Goal: Transaction & Acquisition: Book appointment/travel/reservation

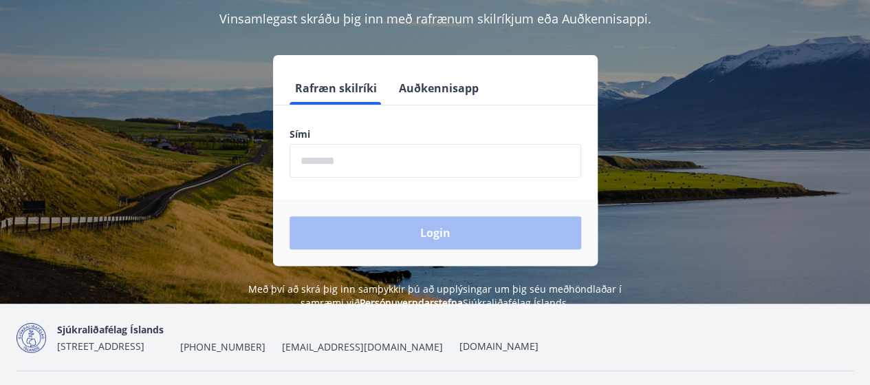
scroll to position [138, 0]
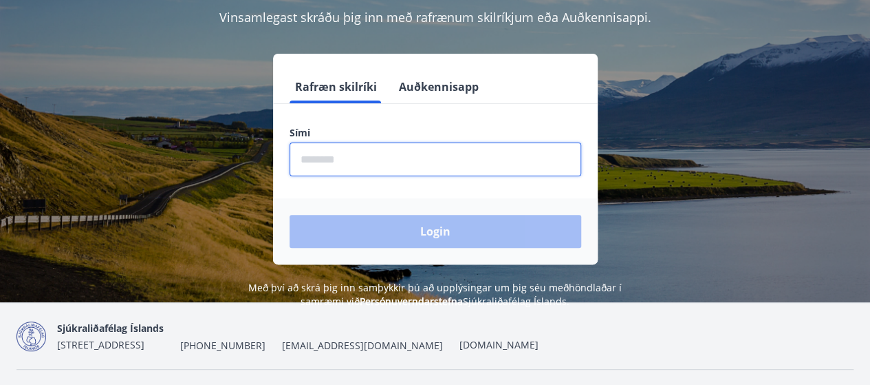
click at [332, 160] on input "phone" at bounding box center [436, 159] width 292 height 34
type input "********"
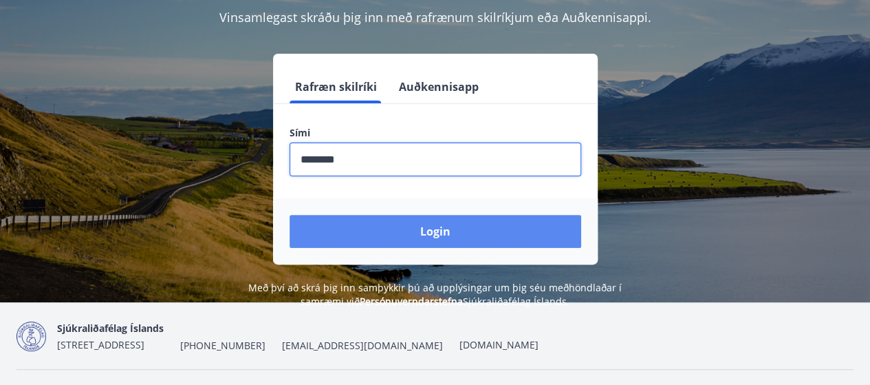
click at [421, 231] on button "Login" at bounding box center [436, 231] width 292 height 33
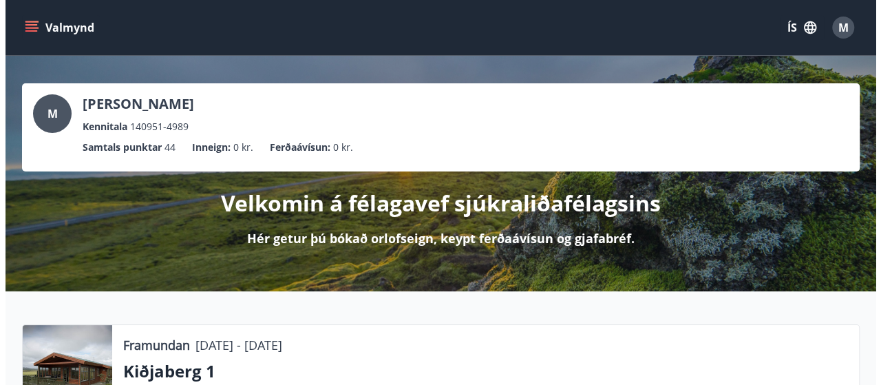
scroll to position [138, 0]
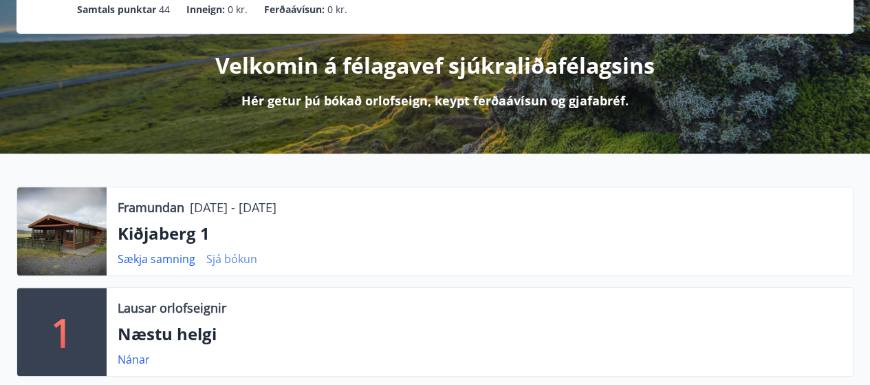
click at [253, 259] on link "Sjá bókun" at bounding box center [231, 258] width 51 height 15
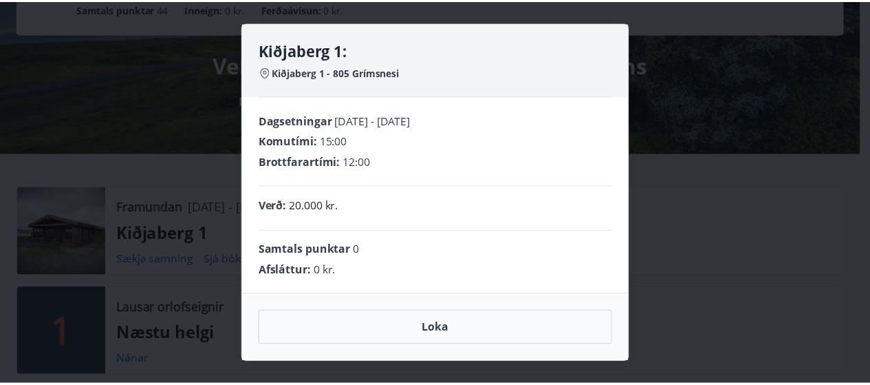
scroll to position [50, 0]
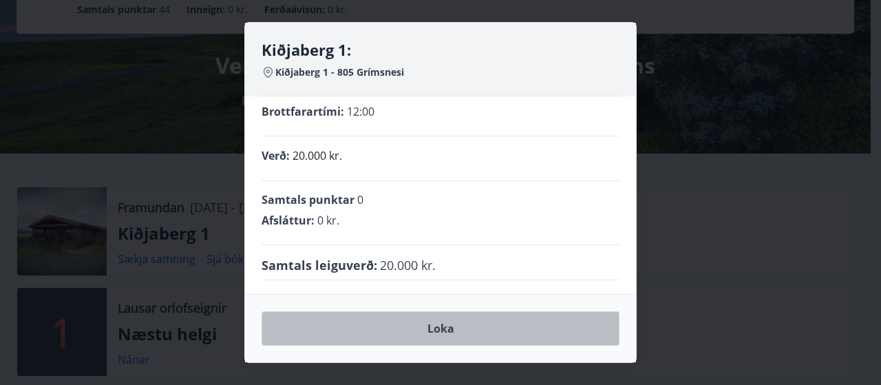
click at [443, 335] on button "Loka" at bounding box center [440, 328] width 358 height 34
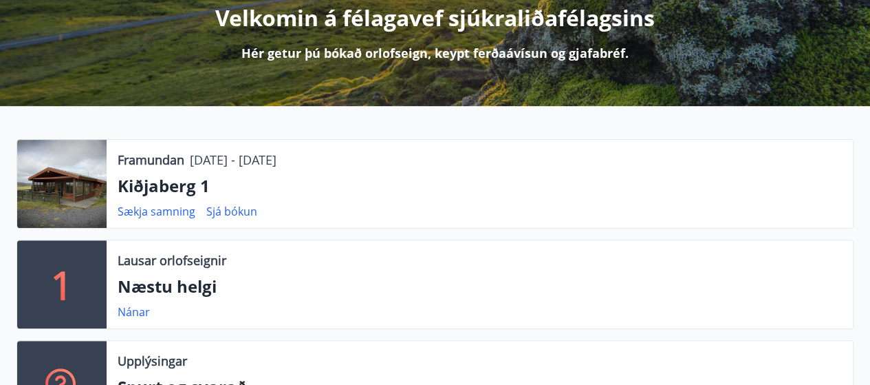
scroll to position [206, 0]
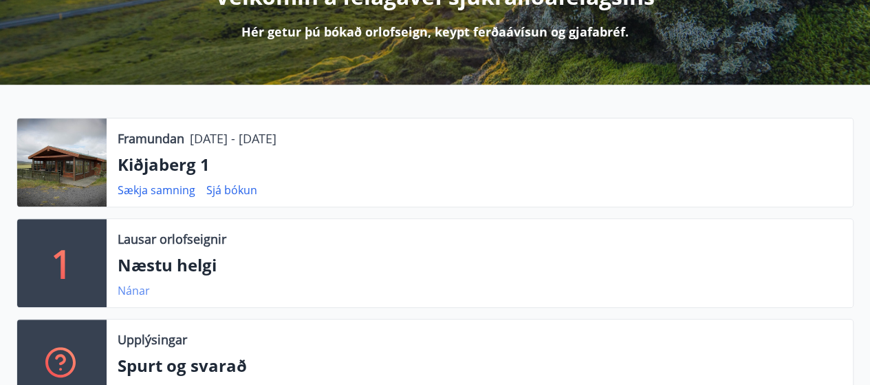
click at [142, 294] on link "Nánar" at bounding box center [134, 290] width 32 height 15
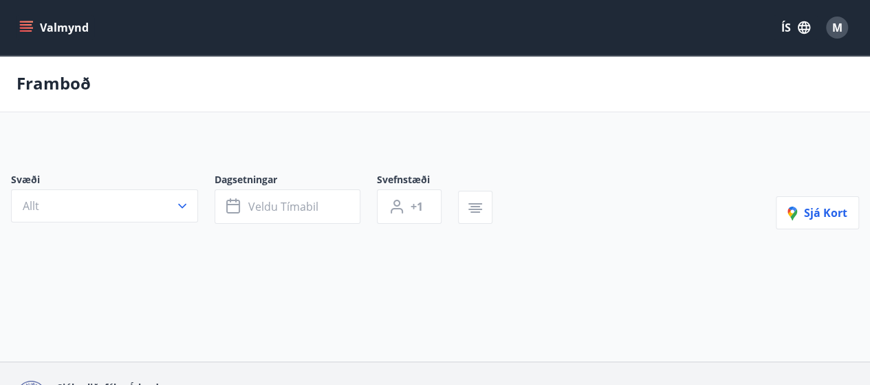
type input "*"
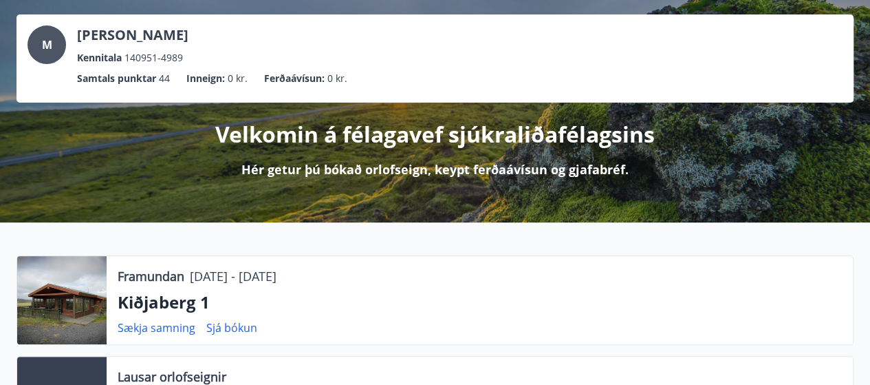
scroll to position [138, 0]
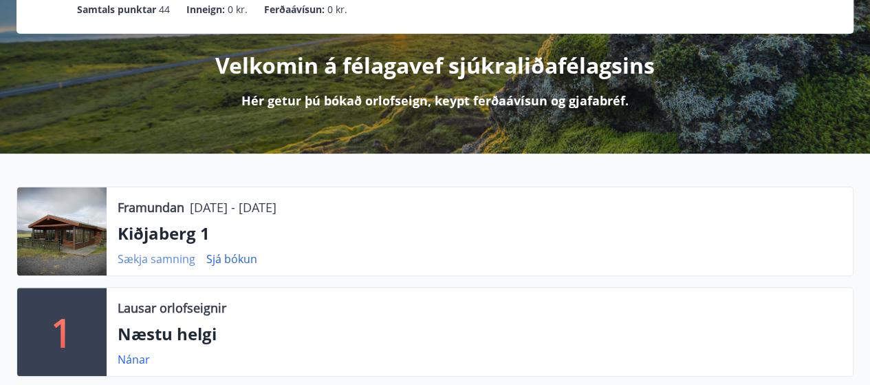
click at [173, 259] on link "Sækja samning" at bounding box center [157, 258] width 78 height 15
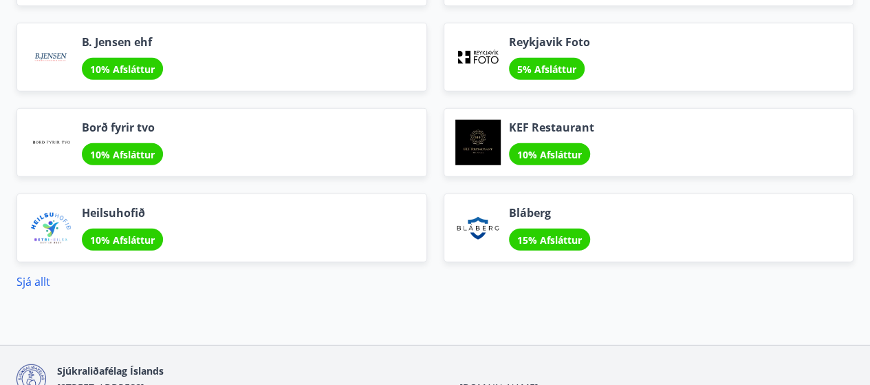
scroll to position [1860, 0]
